Goal: Navigation & Orientation: Find specific page/section

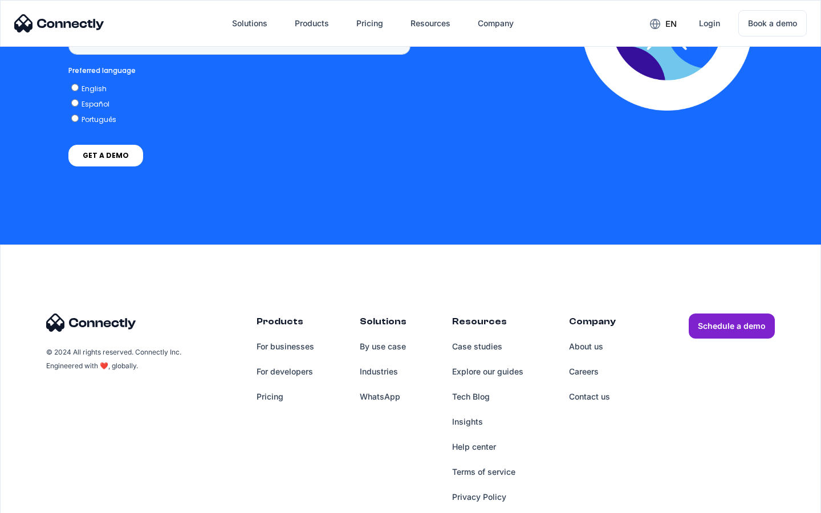
scroll to position [854, 0]
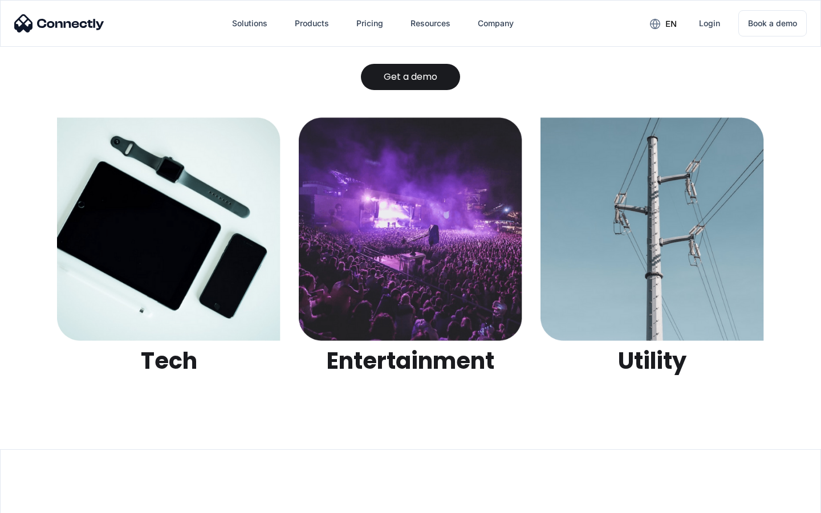
scroll to position [3597, 0]
